Goal: Transaction & Acquisition: Purchase product/service

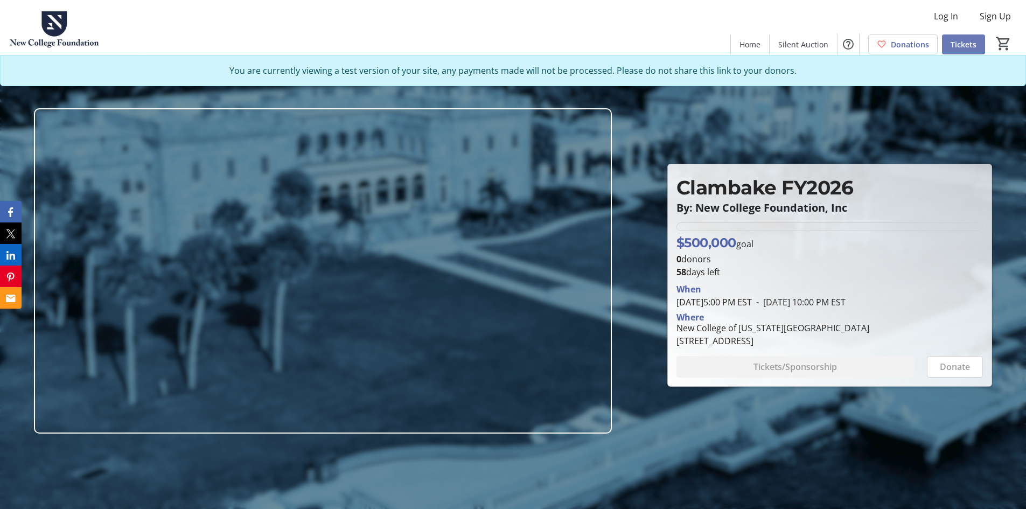
click at [960, 41] on span "Tickets" at bounding box center [963, 44] width 26 height 11
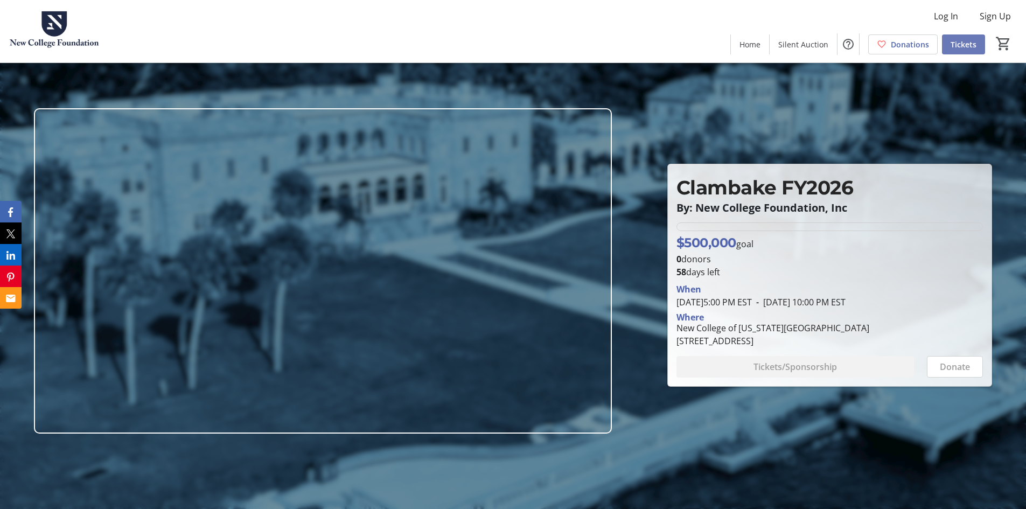
click at [963, 44] on span "Tickets" at bounding box center [963, 44] width 26 height 11
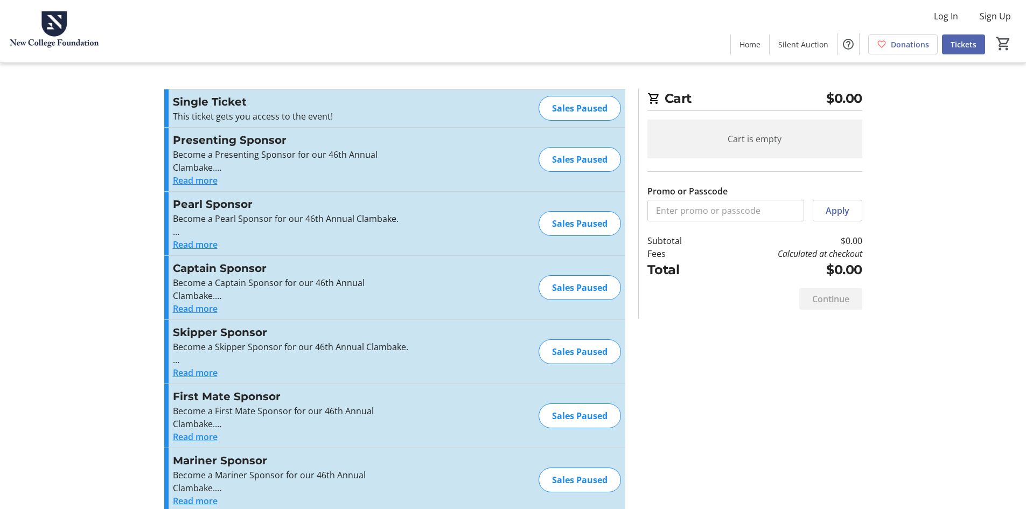
click at [207, 182] on button "Read more" at bounding box center [195, 180] width 45 height 13
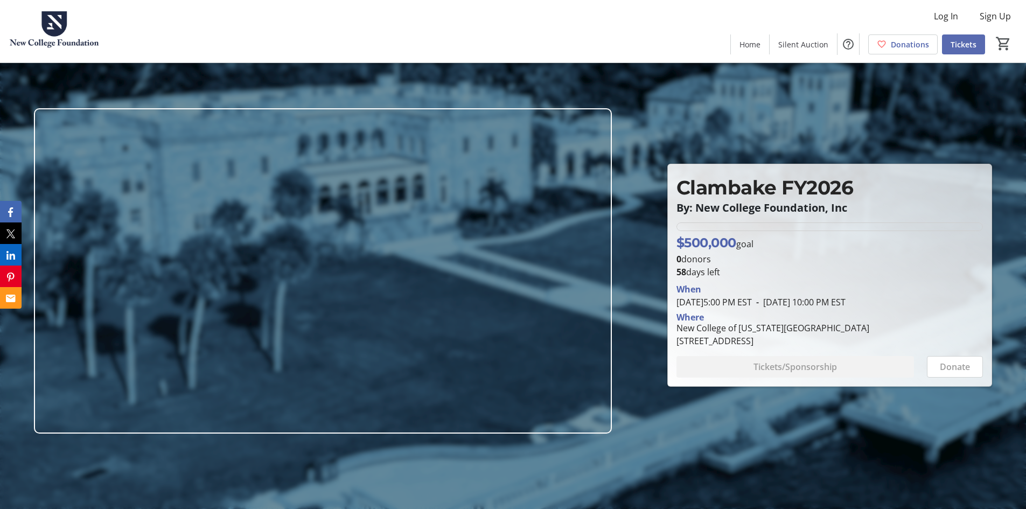
click at [970, 42] on span "Tickets" at bounding box center [963, 44] width 26 height 11
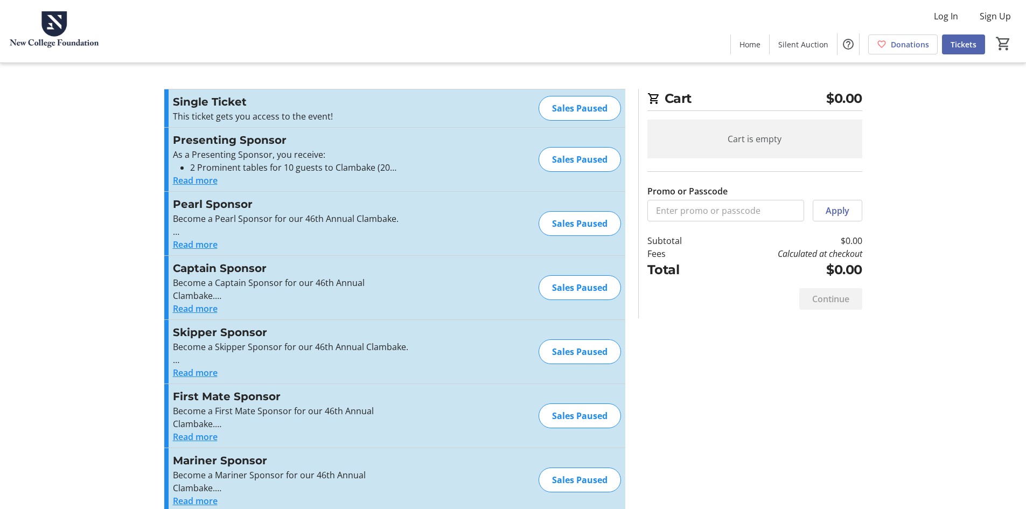
click at [194, 180] on button "Read more" at bounding box center [195, 180] width 45 height 13
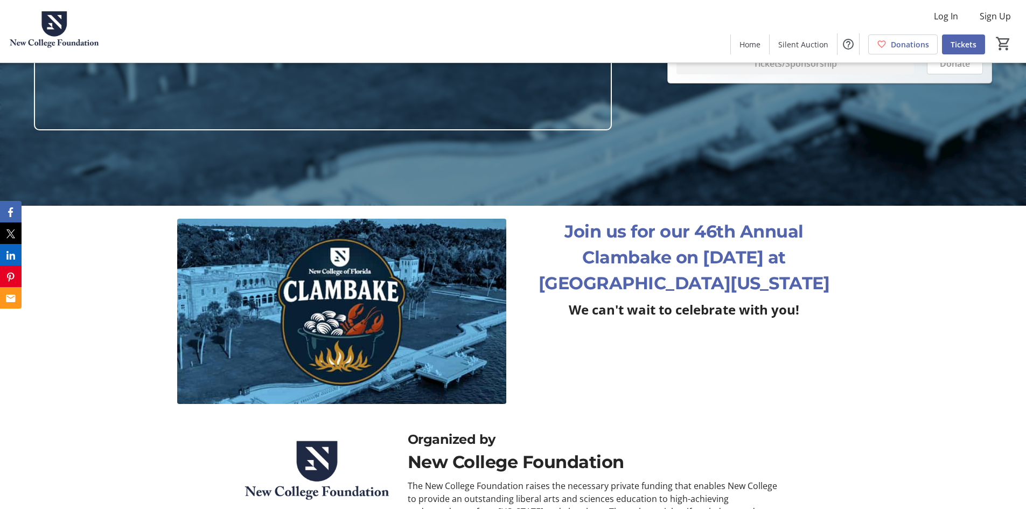
scroll to position [323, 0]
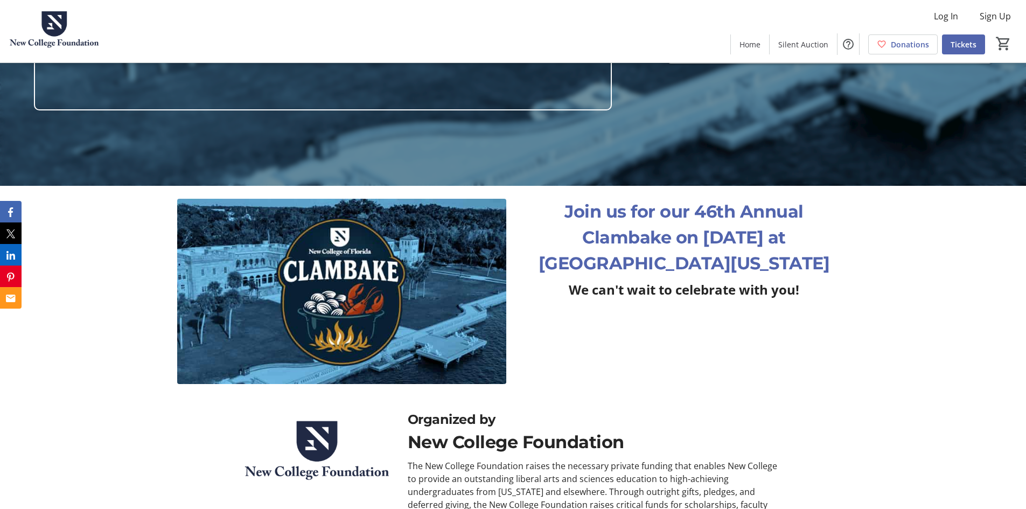
click at [699, 249] on p "Join us for our 46th Annual Clambake on [DATE] at [GEOGRAPHIC_DATA][US_STATE]" at bounding box center [683, 238] width 329 height 78
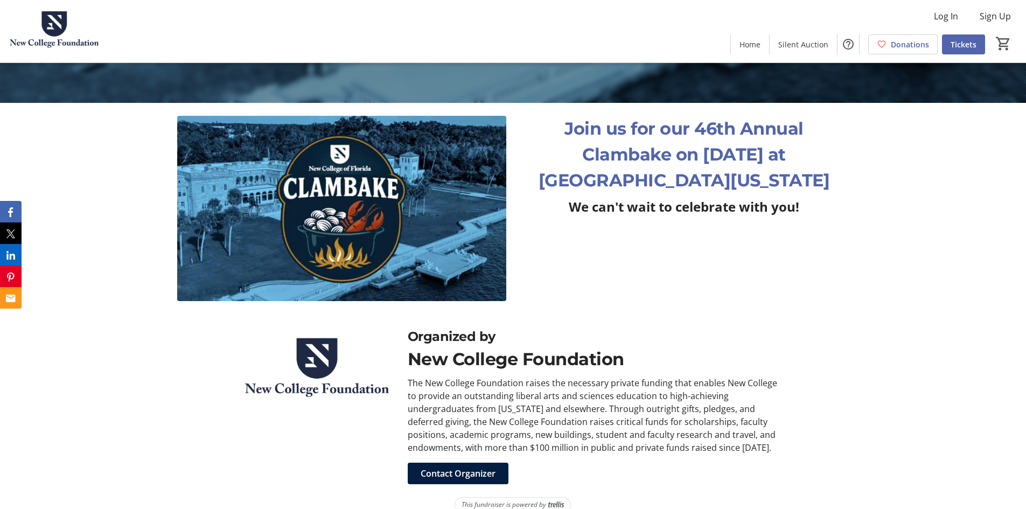
scroll to position [422, 0]
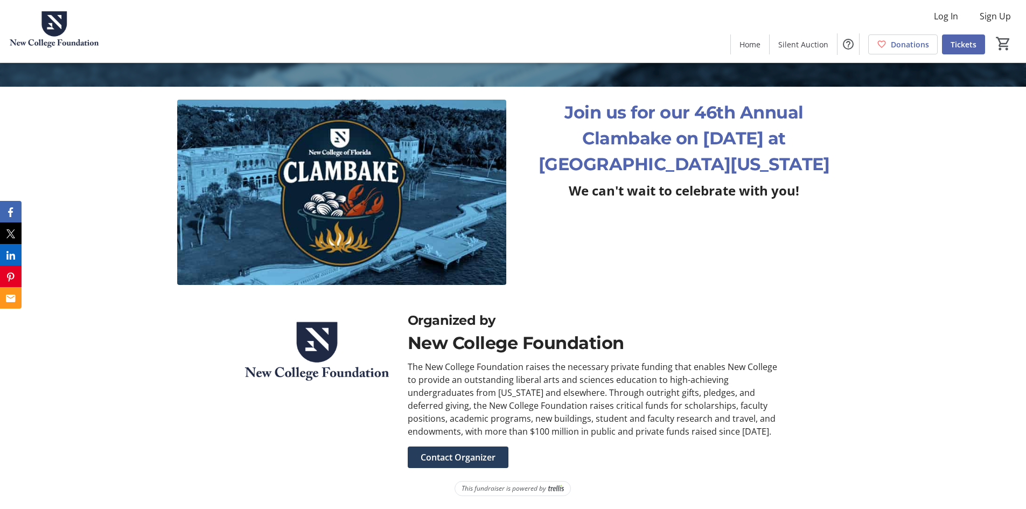
click at [465, 459] on span "Contact Organizer" at bounding box center [458, 457] width 75 height 13
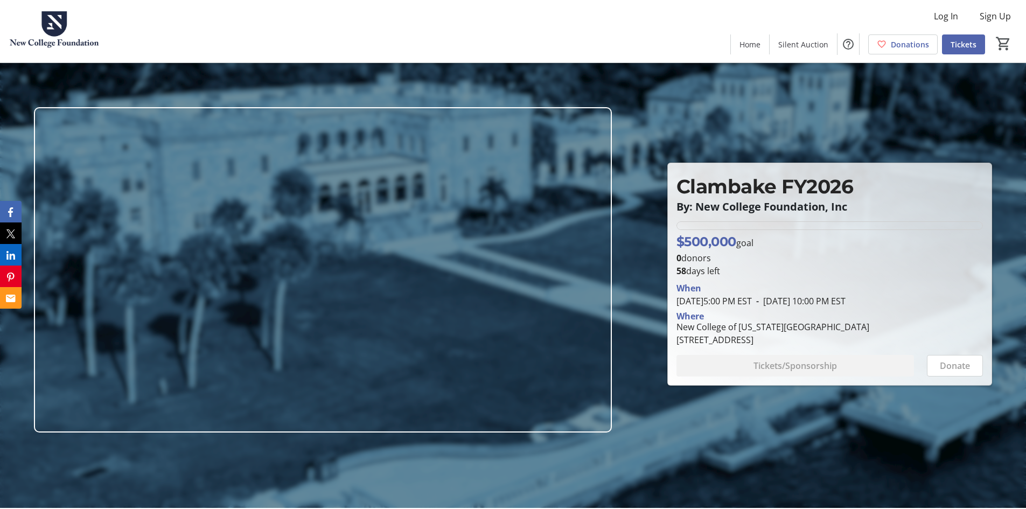
scroll to position [0, 0]
